Goal: Information Seeking & Learning: Learn about a topic

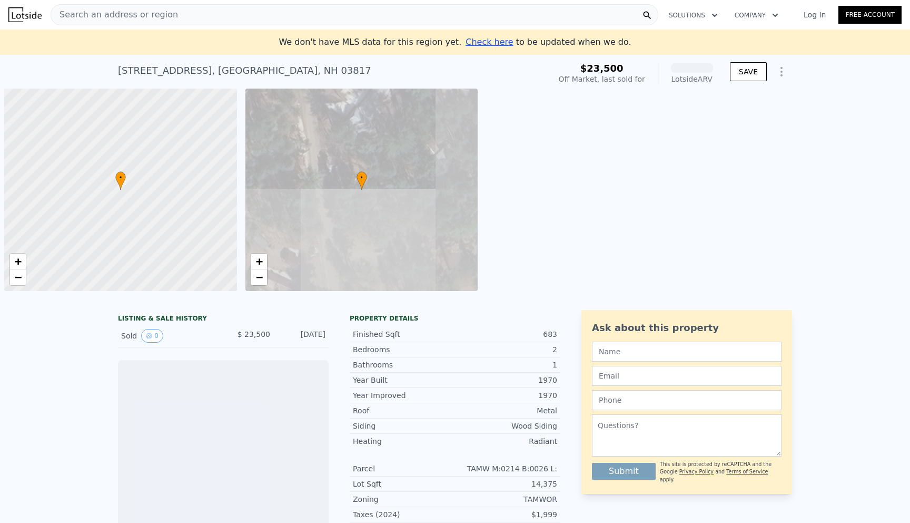
scroll to position [0, 4]
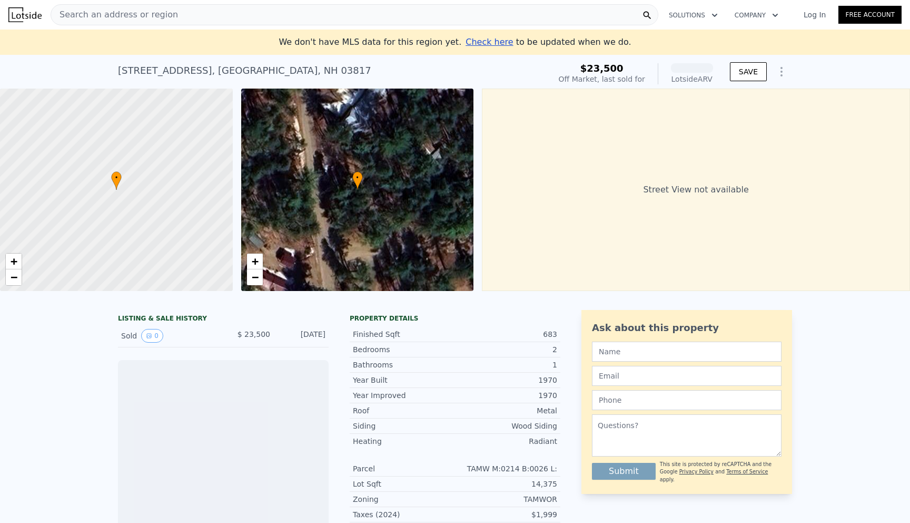
click at [349, 14] on div "Search an address or region" at bounding box center [355, 14] width 608 height 21
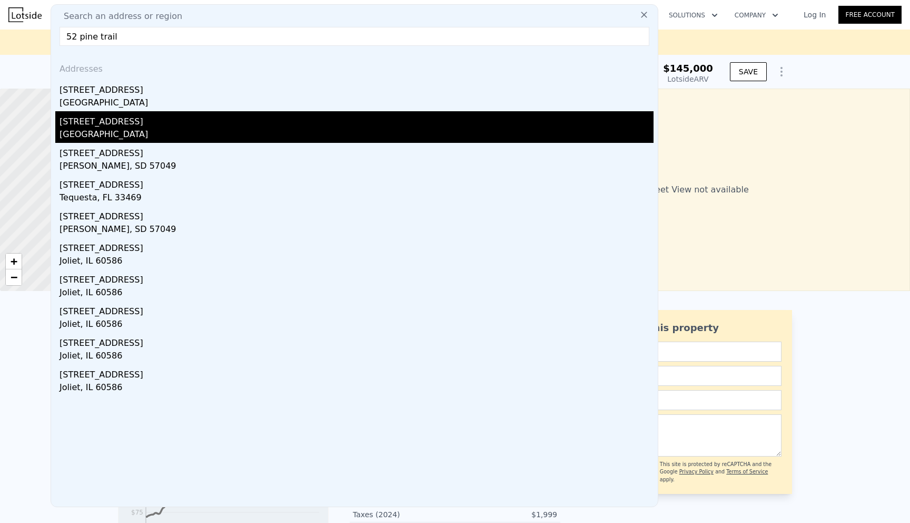
type input "52 pine trail"
click at [180, 136] on div "[GEOGRAPHIC_DATA]" at bounding box center [357, 135] width 594 height 15
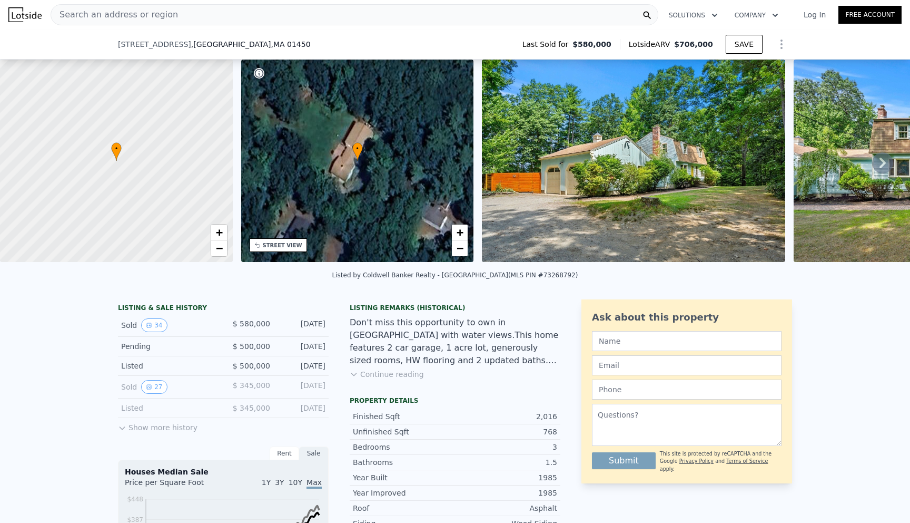
scroll to position [125, 0]
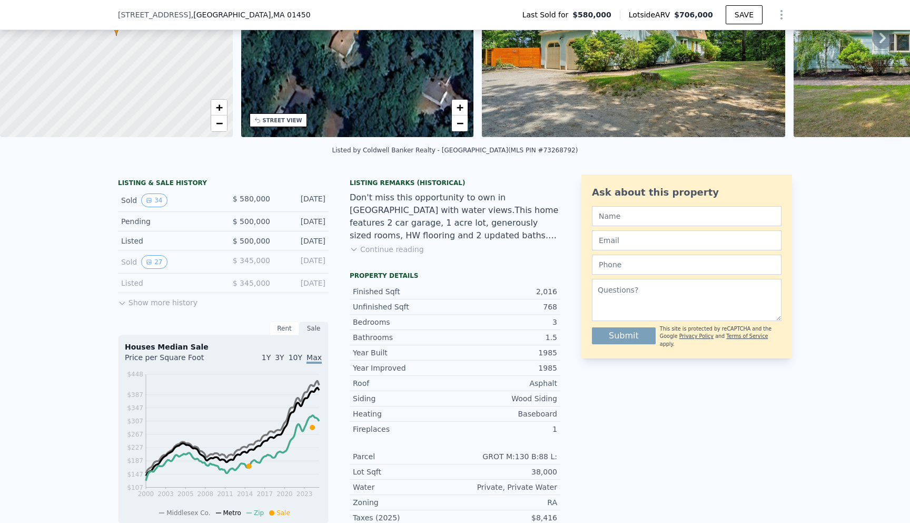
click at [180, 303] on button "Show more history" at bounding box center [158, 300] width 80 height 15
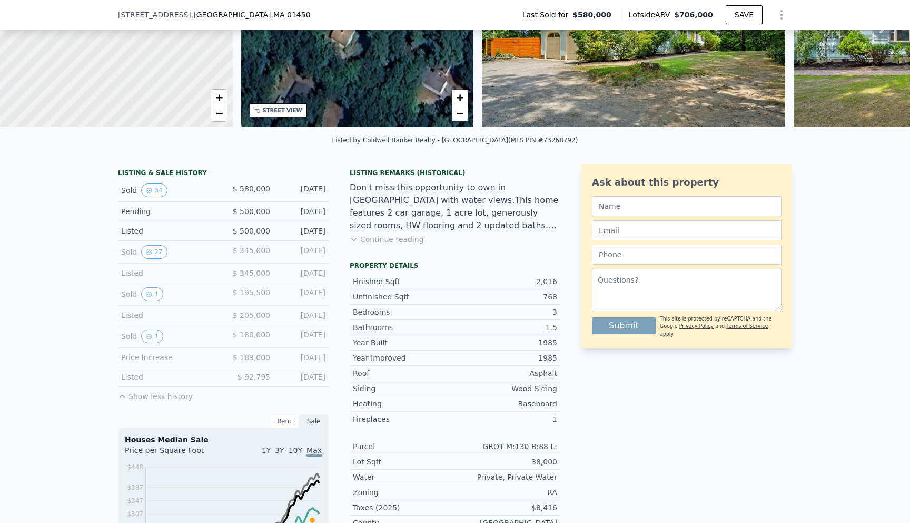
scroll to position [136, 0]
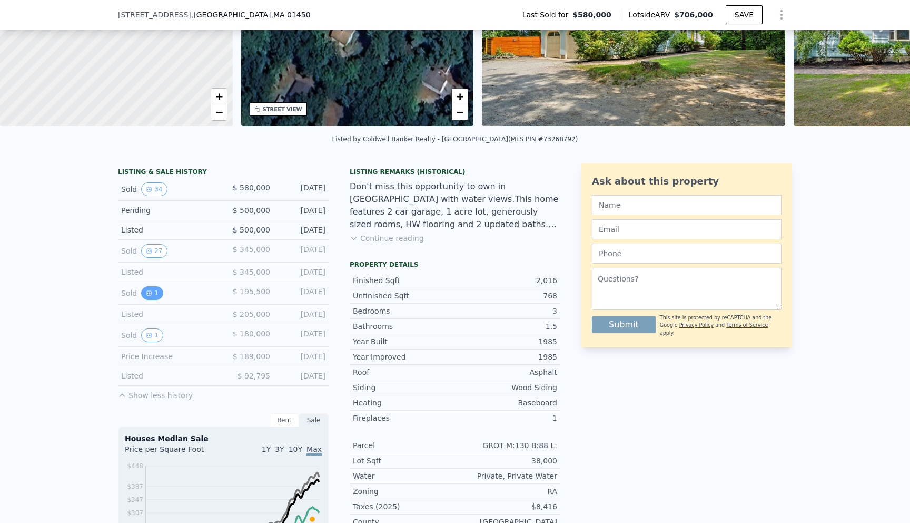
click at [153, 294] on button "1" at bounding box center [152, 293] width 22 height 14
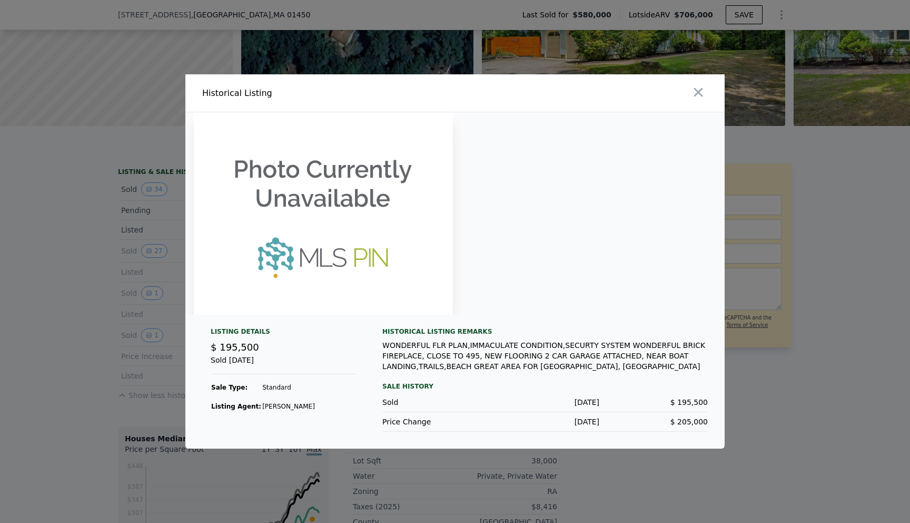
click at [345, 221] on img at bounding box center [323, 213] width 259 height 202
click at [127, 302] on div at bounding box center [455, 261] width 910 height 523
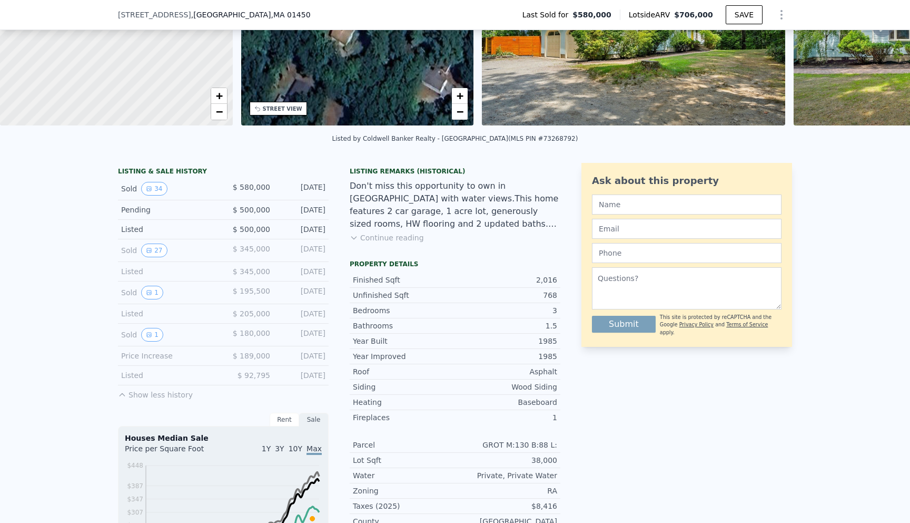
scroll to position [138, 0]
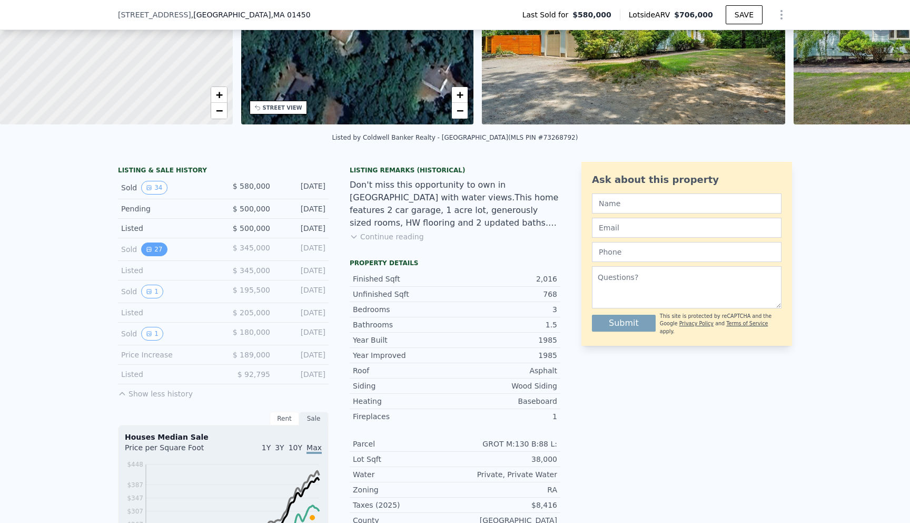
click at [153, 246] on button "27" at bounding box center [154, 249] width 26 height 14
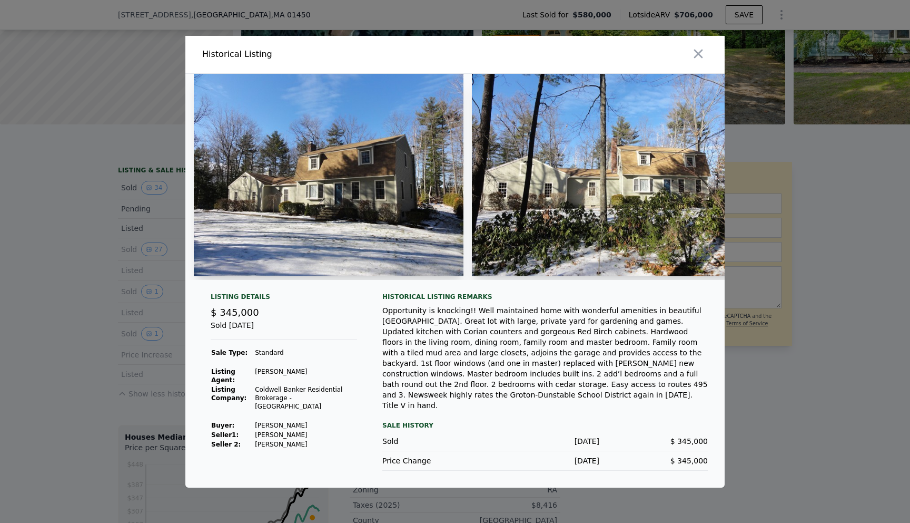
click at [419, 377] on div "Opportunity is knocking!! Well maintained home with wonderful amenities in beau…" at bounding box center [545, 357] width 326 height 105
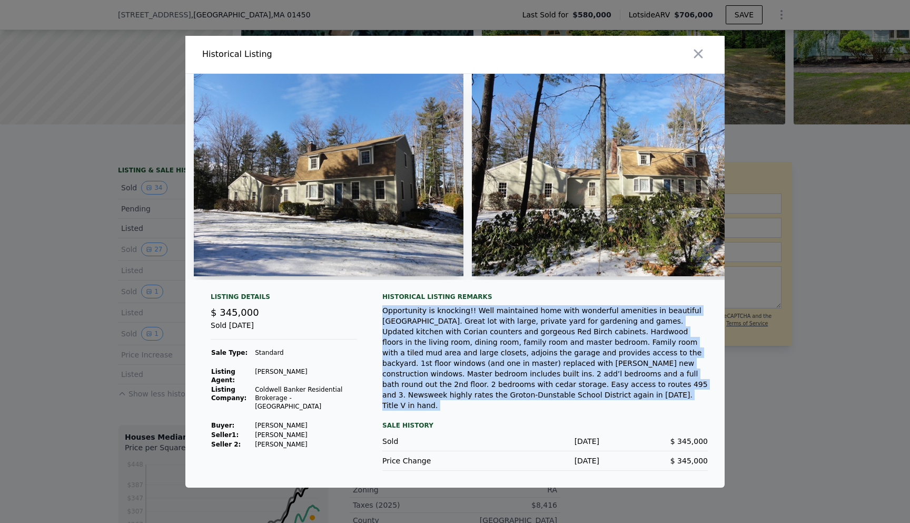
copy div "Opportunity is knocking!! Well maintained home with wonderful amenities in beau…"
drag, startPoint x: 690, startPoint y: 399, endPoint x: 378, endPoint y: 321, distance: 321.5
click at [378, 321] on div "Listing Details $ 345,000 Sold [DATE] Sale Type: Standard Listing Agent: [PERSO…" at bounding box center [454, 389] width 539 height 195
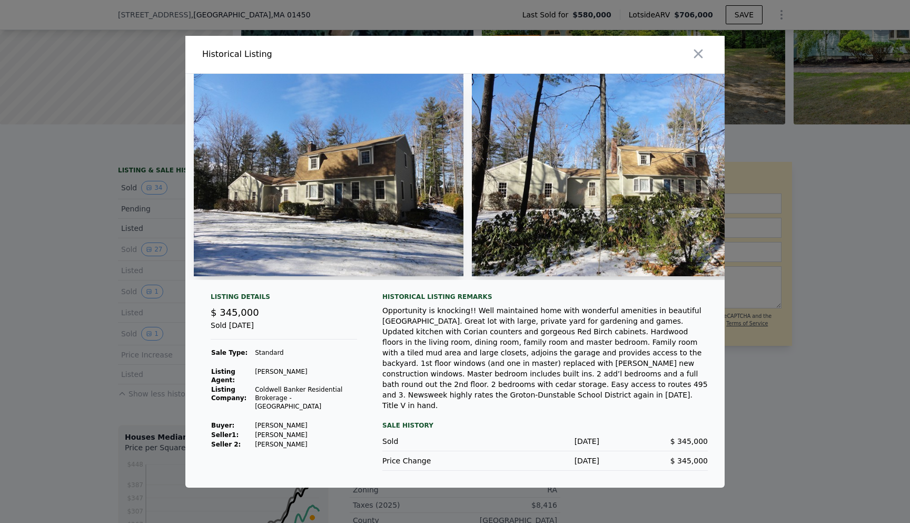
click at [771, 336] on div at bounding box center [455, 261] width 910 height 523
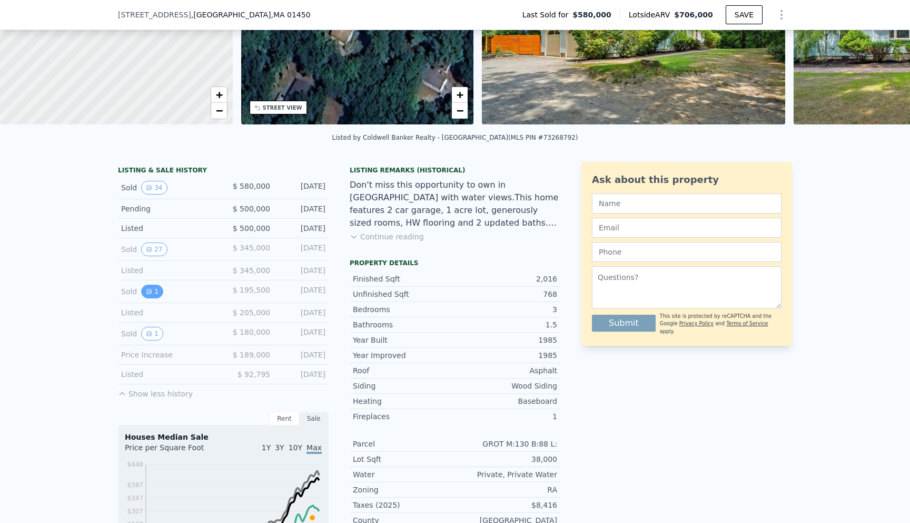
click at [152, 287] on button "1" at bounding box center [152, 291] width 22 height 14
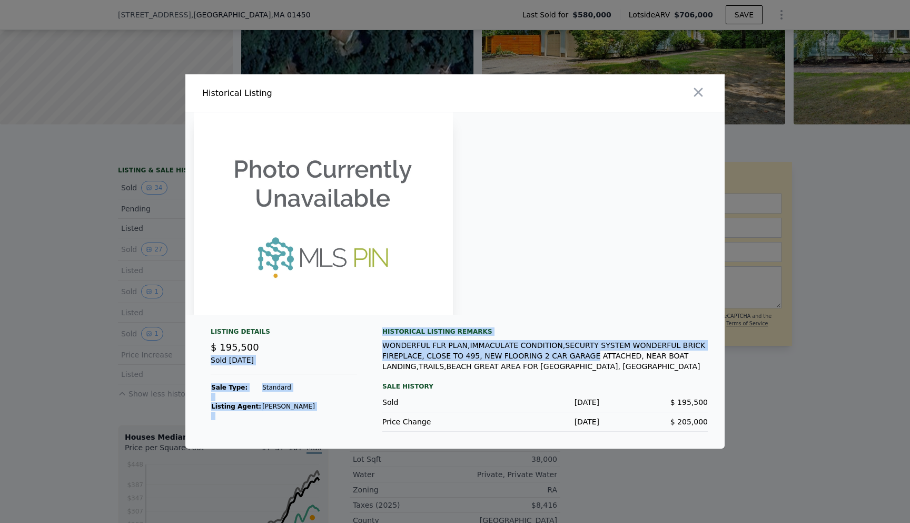
drag, startPoint x: 373, startPoint y: 340, endPoint x: 586, endPoint y: 360, distance: 213.8
click at [586, 360] on div "Listing Details $ 195,500 Sold [DATE] Sale Type: Standard Listing Agent: [PERSO…" at bounding box center [454, 387] width 539 height 121
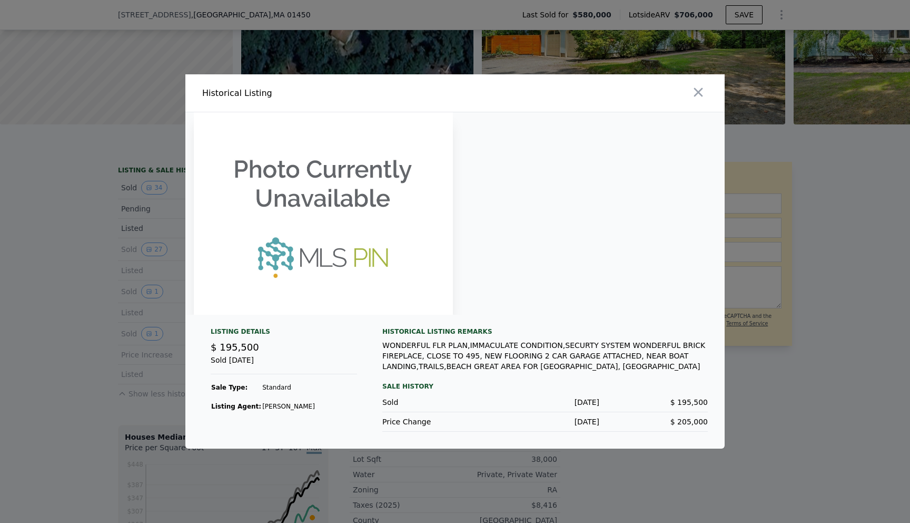
click at [585, 368] on div "WONDERFUL FLR PLAN,IMMACULATE CONDITION,SECURTY SYSTEM WONDERFUL BRICK FIREPLAC…" at bounding box center [545, 356] width 326 height 32
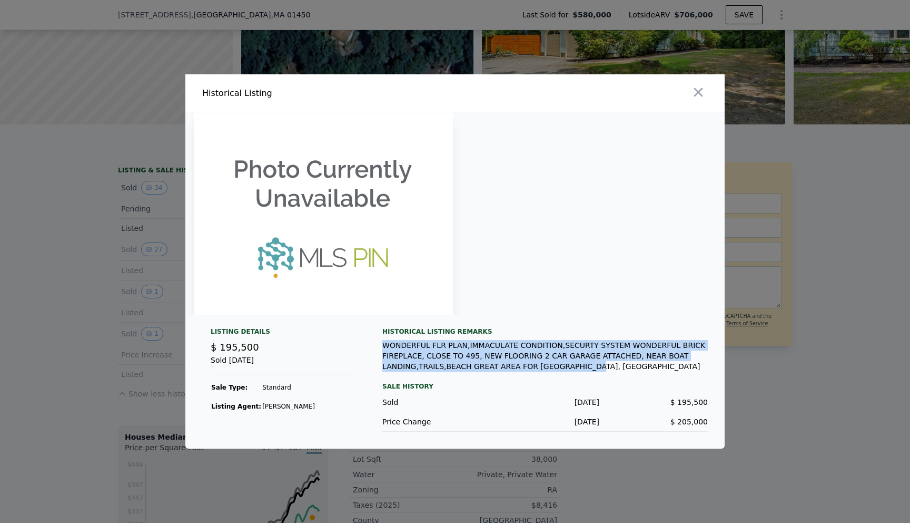
copy div "WONDERFUL FLR PLAN,IMMACULATE CONDITION,SECURTY SYSTEM WONDERFUL BRICK FIREPLAC…"
drag, startPoint x: 585, startPoint y: 368, endPoint x: 390, endPoint y: 336, distance: 197.6
click at [390, 336] on div "Historical Listing remarks WONDERFUL FLR PLAN,IMMACULATE CONDITION,SECURTY SYST…" at bounding box center [545, 349] width 326 height 44
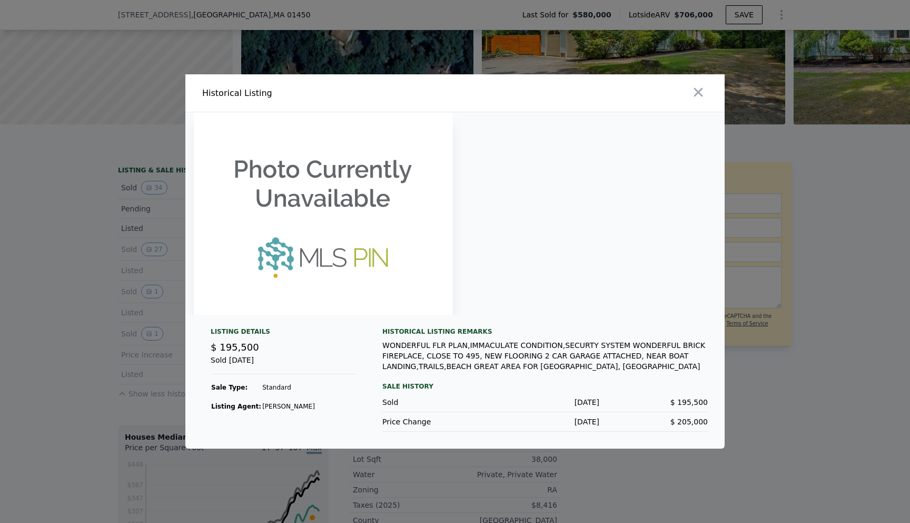
click at [780, 246] on div at bounding box center [455, 261] width 910 height 523
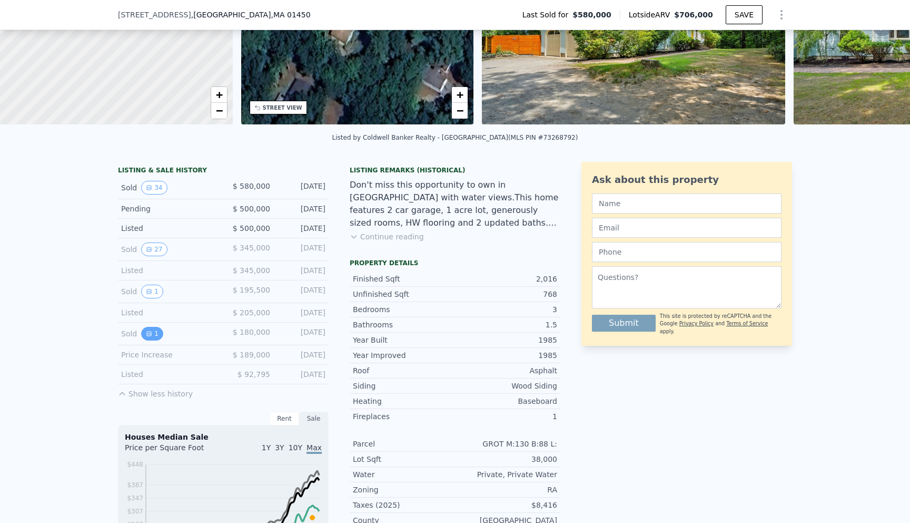
click at [151, 327] on button "1" at bounding box center [152, 334] width 22 height 14
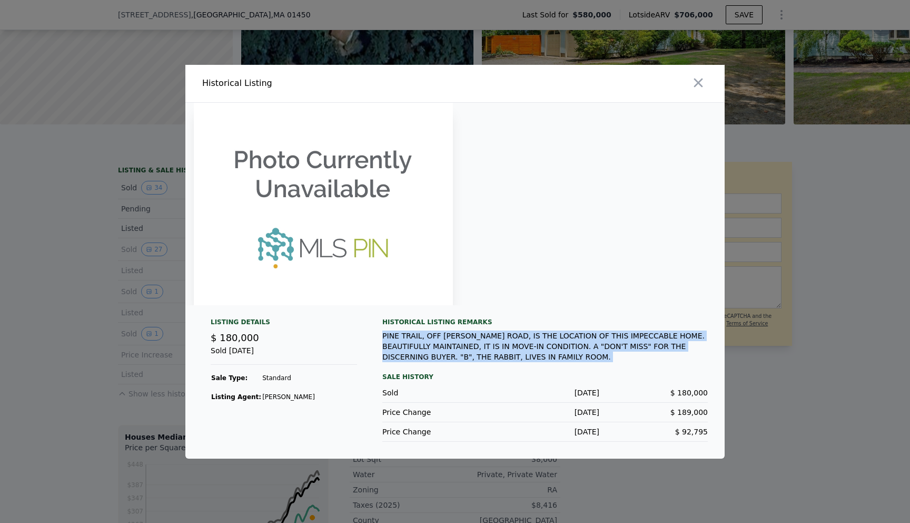
copy div "PINE TRAIL, OFF [PERSON_NAME] ROAD, IS THE LOCATION OF THIS IMPECCABLE HOME. BE…"
drag, startPoint x: 383, startPoint y: 336, endPoint x: 537, endPoint y: 362, distance: 156.2
click at [537, 362] on div "Historical Listing remarks PINE TRAIL, OFF [PERSON_NAME] ROAD, IS THE LOCATION …" at bounding box center [545, 380] width 326 height 124
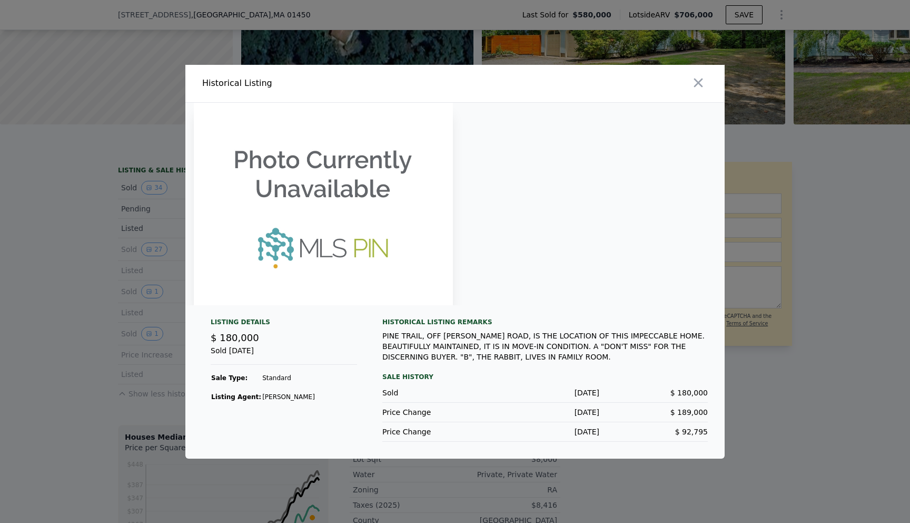
click at [520, 384] on div "Sold [DATE] $ 180,000" at bounding box center [545, 392] width 326 height 19
click at [370, 204] on img at bounding box center [323, 204] width 259 height 202
click at [364, 194] on img at bounding box center [323, 204] width 259 height 202
click at [273, 260] on img at bounding box center [323, 204] width 259 height 202
click at [81, 264] on div at bounding box center [455, 261] width 910 height 523
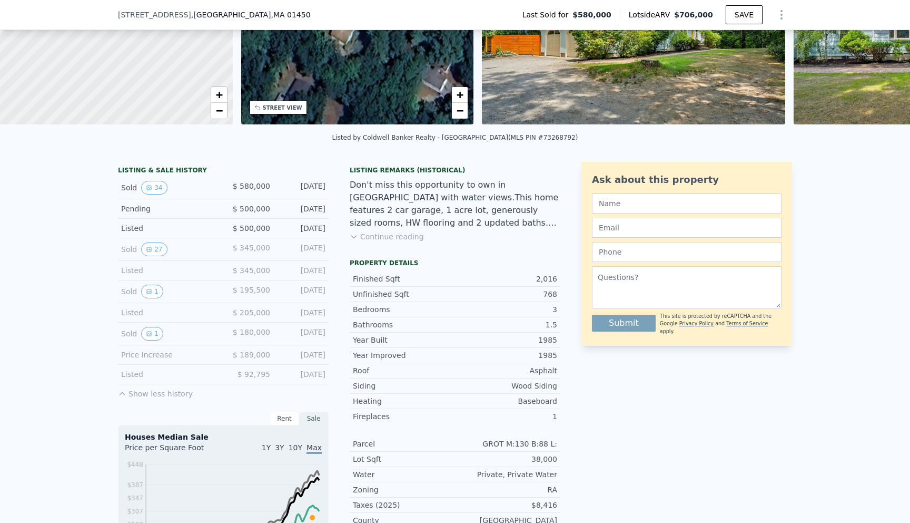
click at [286, 412] on div "Rent" at bounding box center [285, 418] width 30 height 14
click at [308, 419] on div "Sale" at bounding box center [314, 418] width 30 height 14
click at [151, 291] on icon "View historical data" at bounding box center [149, 291] width 6 height 6
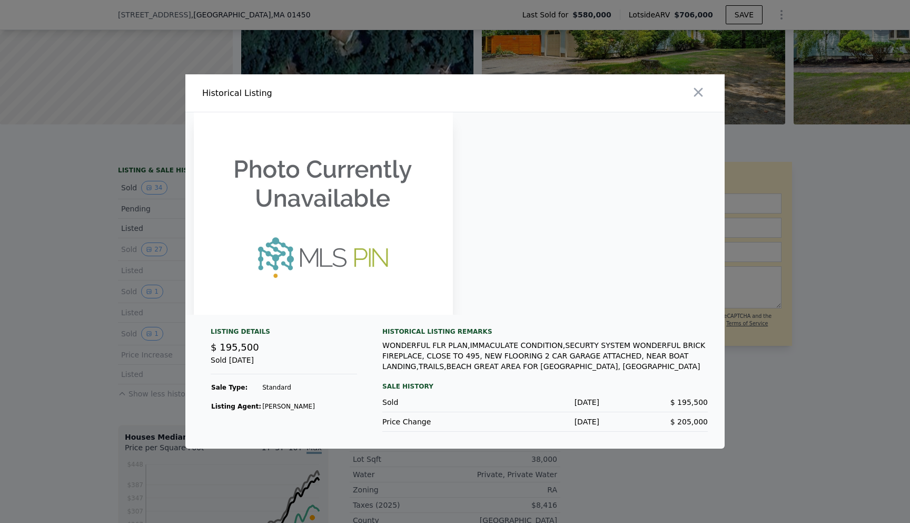
click at [348, 241] on img at bounding box center [323, 213] width 259 height 202
click at [111, 293] on div at bounding box center [455, 261] width 910 height 523
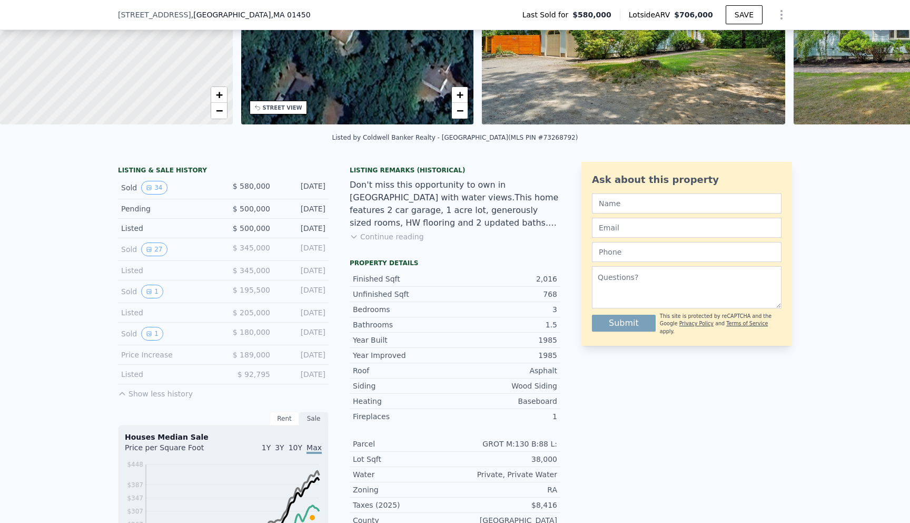
click at [363, 232] on button "Continue reading" at bounding box center [387, 236] width 74 height 11
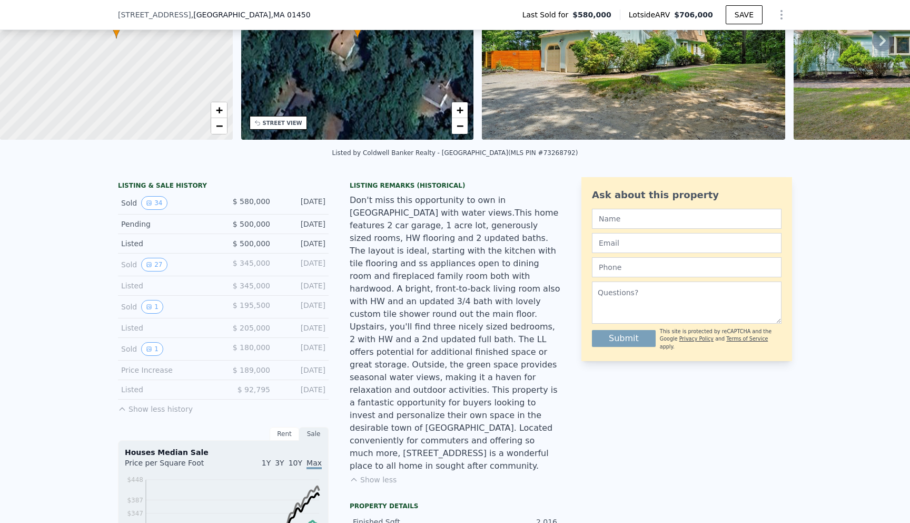
scroll to position [0, 0]
